Goal: Find specific page/section: Find specific page/section

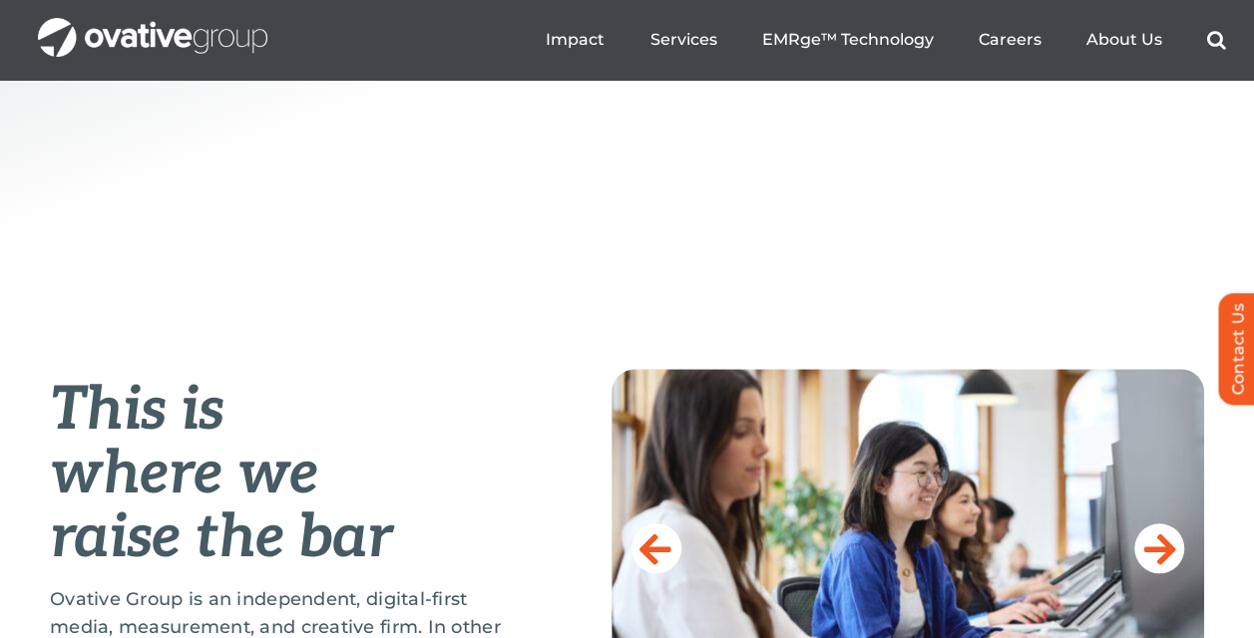
scroll to position [499, 0]
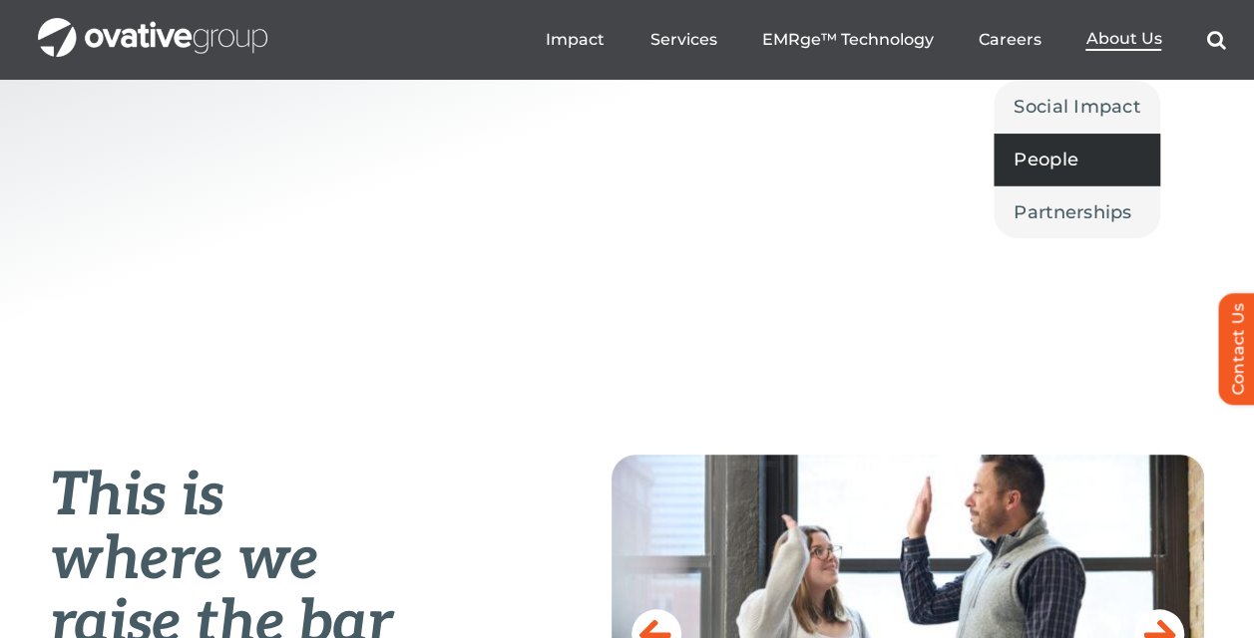
click at [1053, 164] on span "People" at bounding box center [1045, 160] width 65 height 28
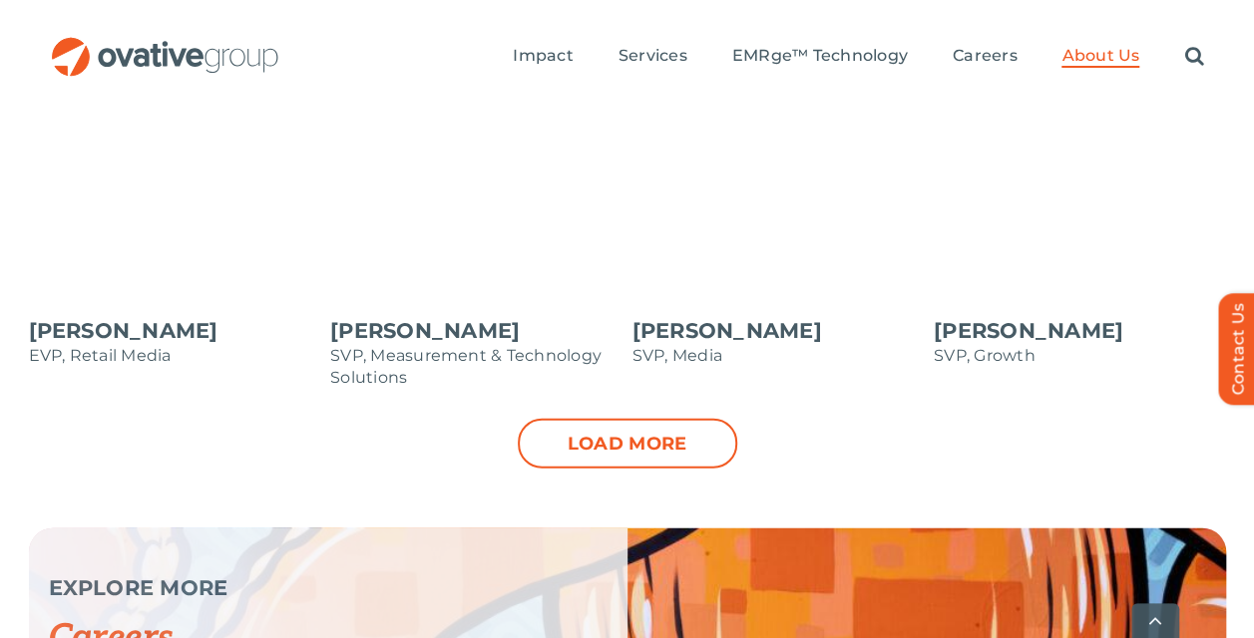
scroll to position [2394, 0]
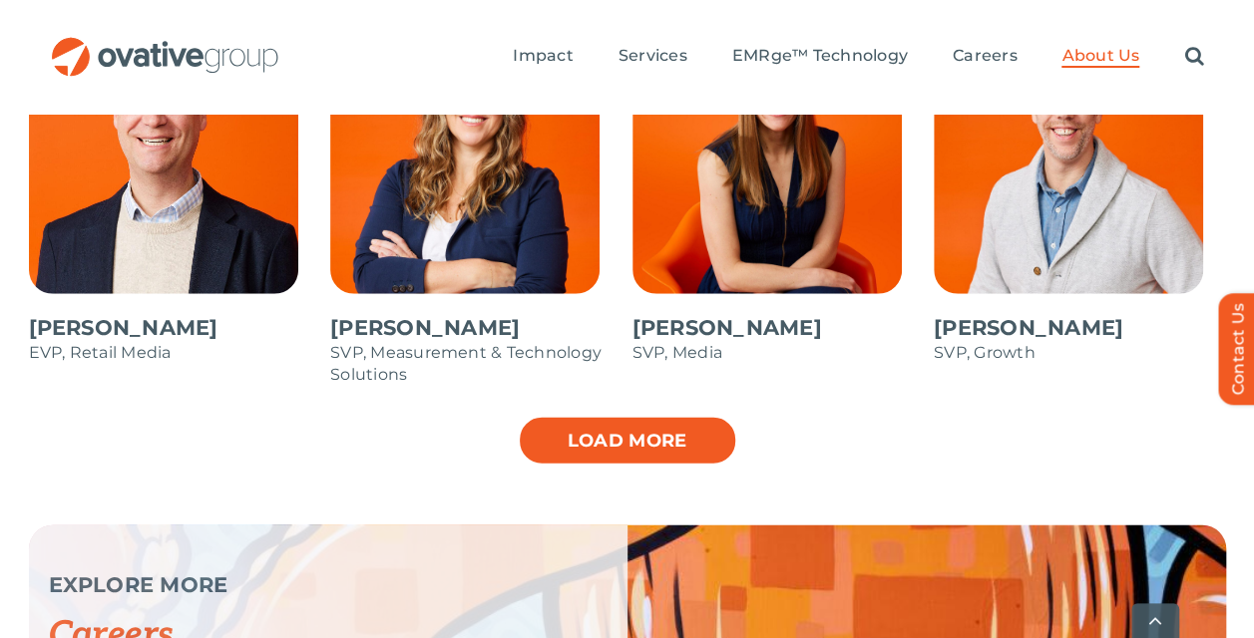
click at [628, 416] on link "Load more" at bounding box center [627, 441] width 219 height 50
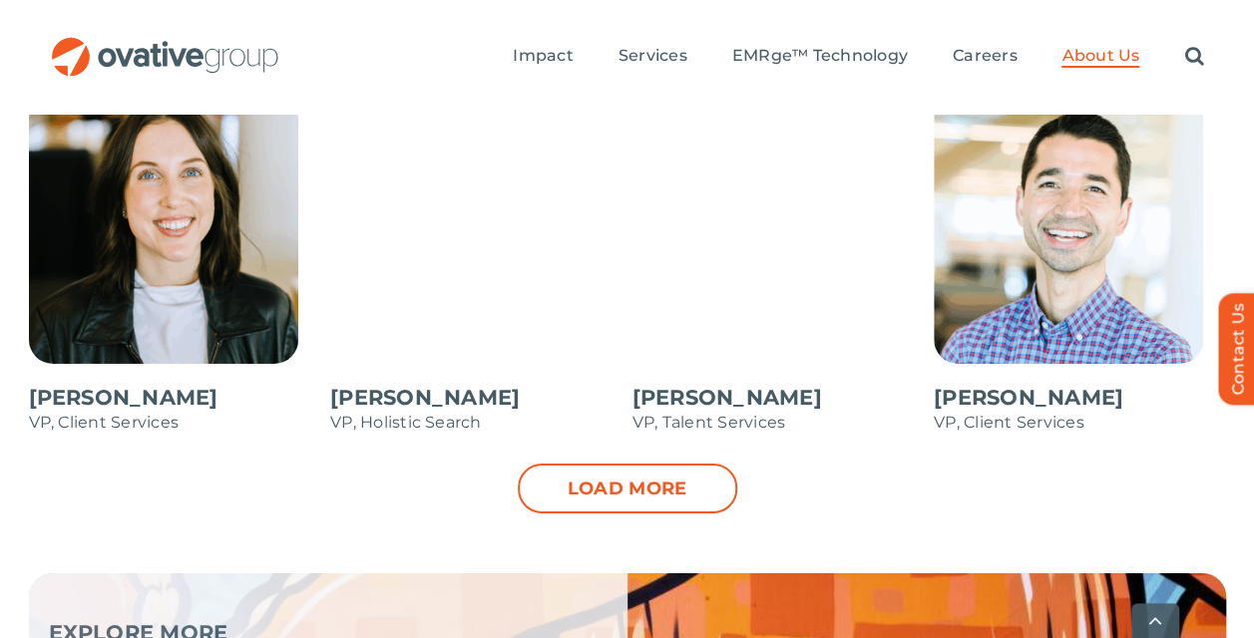
scroll to position [3192, 0]
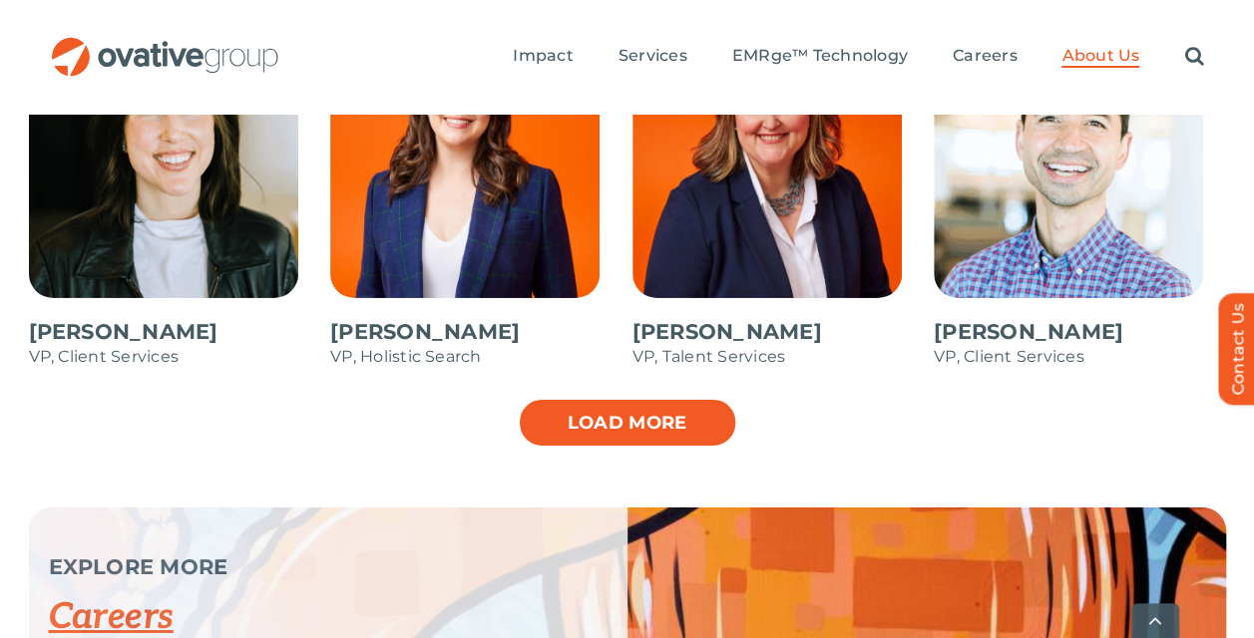
click at [659, 400] on link "Load more" at bounding box center [627, 423] width 219 height 50
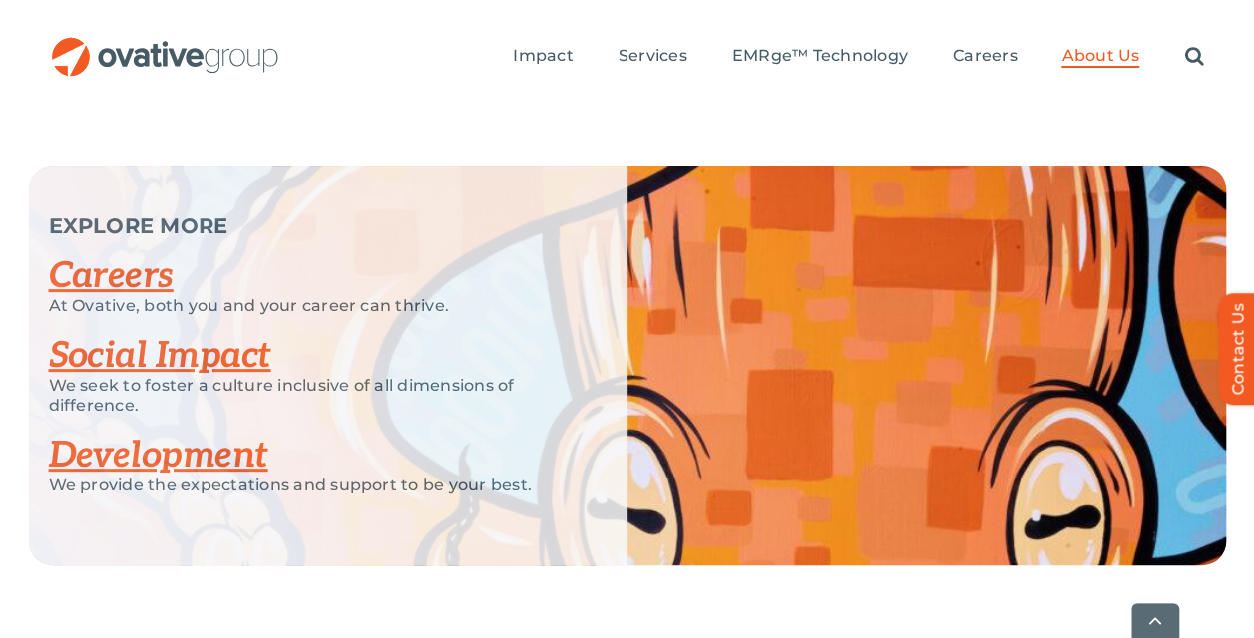
scroll to position [4068, 0]
